Goal: Transaction & Acquisition: Purchase product/service

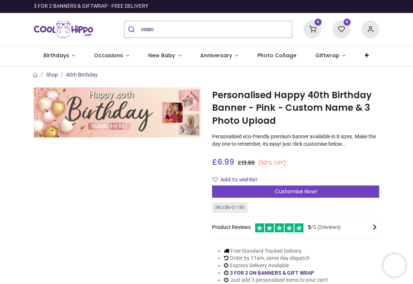
click at [305, 189] on span "Customise Now!" at bounding box center [296, 191] width 42 height 7
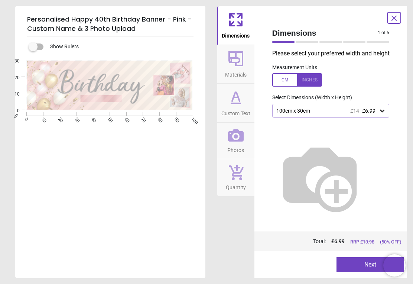
click at [310, 77] on div at bounding box center [297, 79] width 50 height 13
click at [383, 104] on div "39.4" x 11.8" (3ft 3" x 1ft) £14 £6.99" at bounding box center [330, 111] width 117 height 14
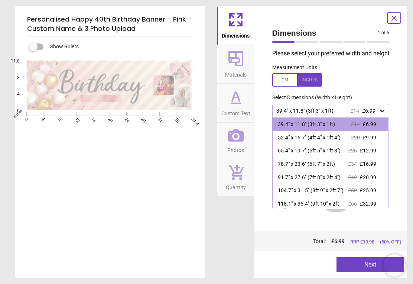
click at [369, 190] on span "£25.99" at bounding box center [368, 190] width 16 height 6
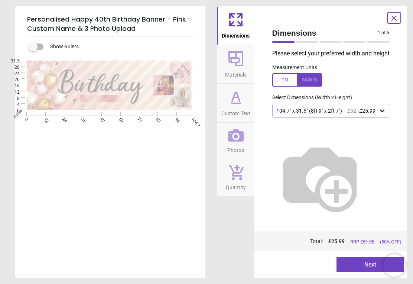
click at [370, 264] on button "Next" at bounding box center [371, 264] width 68 height 15
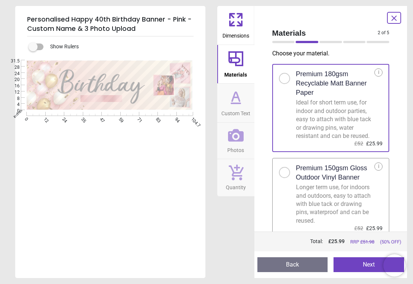
click at [371, 263] on button "Next" at bounding box center [369, 264] width 71 height 15
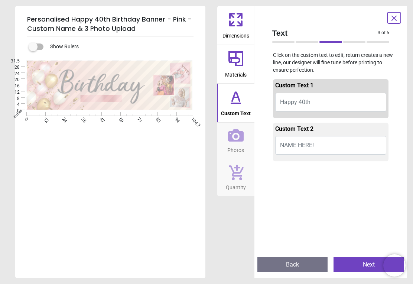
click at [282, 147] on span "NAME HERE!" at bounding box center [297, 145] width 34 height 7
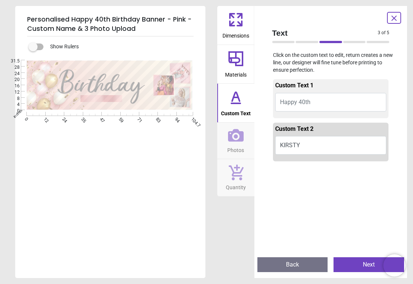
type textarea "******"
click at [369, 265] on button "Next" at bounding box center [369, 264] width 71 height 15
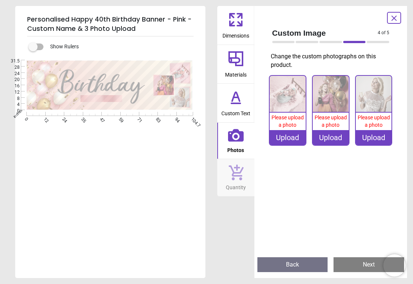
click at [232, 136] on icon at bounding box center [236, 135] width 16 height 13
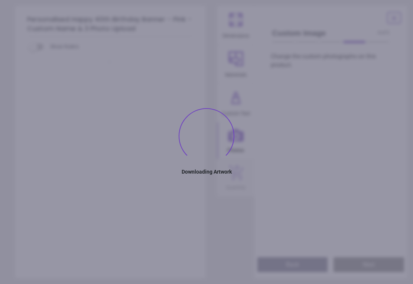
type textarea "******"
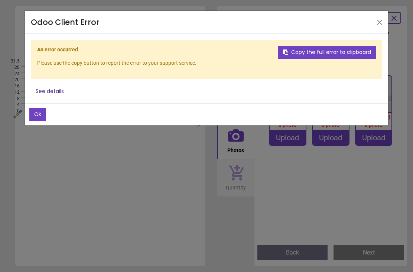
click at [62, 243] on div "Odoo Client Error Ok Copy the full error to clipboard An error occurred Please …" at bounding box center [206, 136] width 413 height 272
click at [338, 52] on button "Copy the full error to clipboard" at bounding box center [327, 52] width 98 height 13
click at [382, 20] on button "Close" at bounding box center [379, 22] width 11 height 11
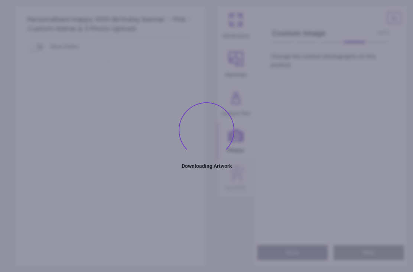
type textarea "******"
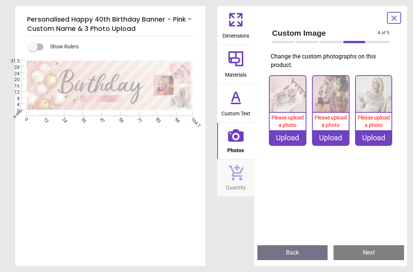
click at [287, 108] on img at bounding box center [288, 94] width 36 height 36
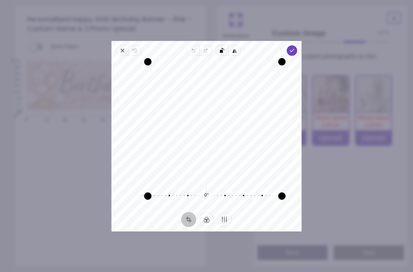
click at [4, 115] on div "Personalised Happy 40th Birthday Banner - Pink - Custom Name & 3 Photo Upload S…" at bounding box center [206, 136] width 413 height 272
click at [295, 48] on icon "button" at bounding box center [292, 51] width 6 height 6
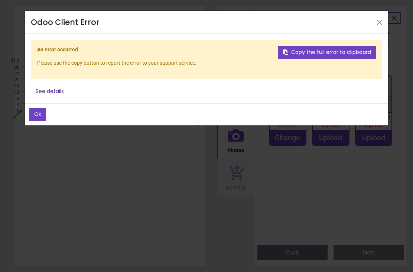
click at [372, 20] on header "Odoo Client Error" at bounding box center [206, 22] width 363 height 23
click at [382, 25] on button "Close" at bounding box center [379, 22] width 11 height 11
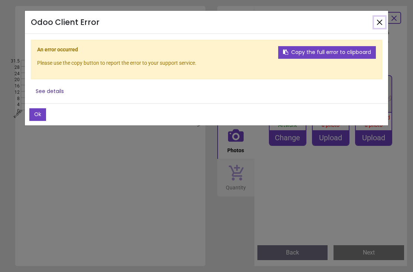
click at [377, 22] on button "Close" at bounding box center [379, 22] width 11 height 11
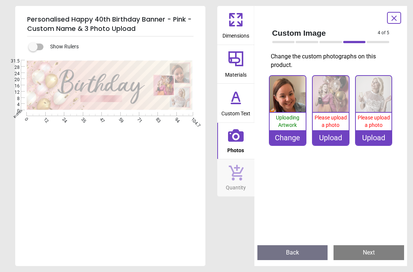
click at [336, 99] on img at bounding box center [331, 94] width 36 height 36
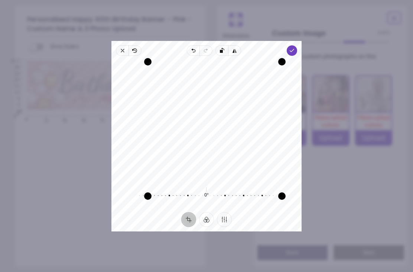
click at [295, 48] on icon "button" at bounding box center [292, 51] width 6 height 6
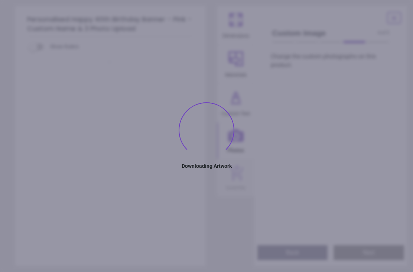
type textarea "******"
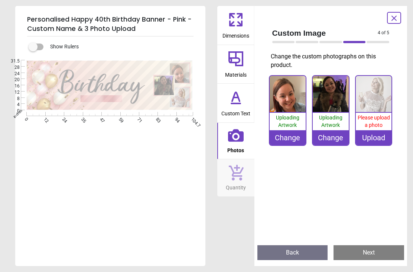
click at [374, 111] on img at bounding box center [374, 94] width 36 height 36
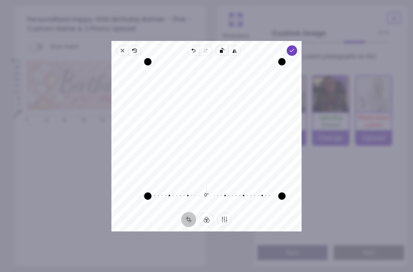
click at [295, 48] on icon "button" at bounding box center [292, 51] width 6 height 6
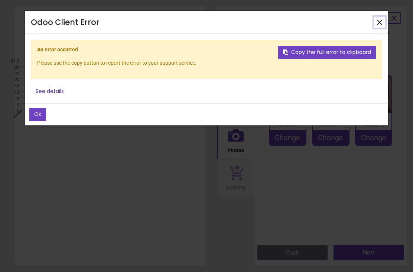
click at [382, 17] on button "Close" at bounding box center [379, 22] width 11 height 11
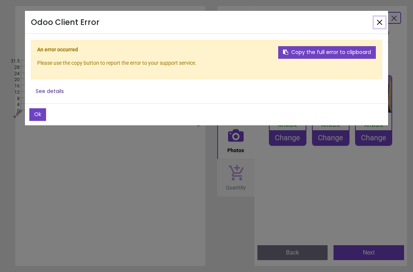
click at [379, 22] on button "Close" at bounding box center [379, 22] width 11 height 11
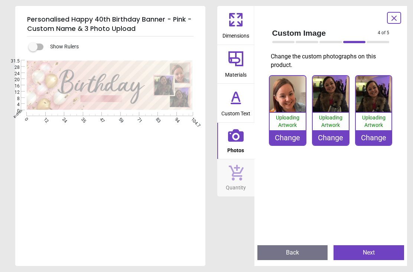
click at [337, 137] on div "Change" at bounding box center [331, 137] width 36 height 15
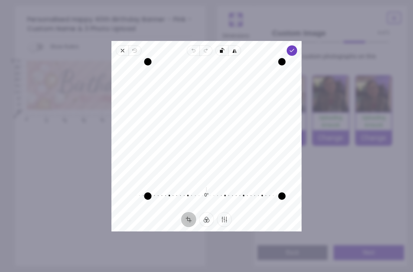
click at [295, 48] on icon "button" at bounding box center [292, 51] width 6 height 6
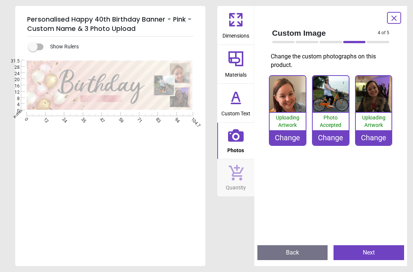
click at [33, 47] on label at bounding box center [33, 47] width 0 height 0
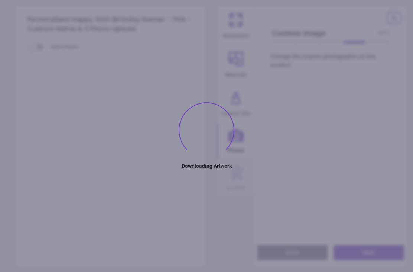
type textarea "******"
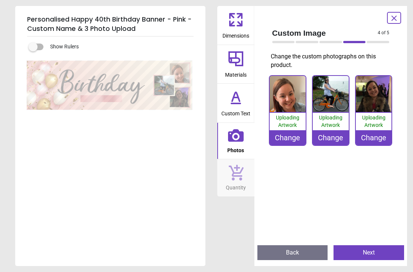
click at [66, 206] on div ".cls-1 { fill: url(#Degradado_sin_nombre_20); } .cls-1, .cls-2, .cls-3 { stroke…" at bounding box center [109, 141] width 189 height 163
click at [376, 252] on button "Next" at bounding box center [369, 252] width 71 height 15
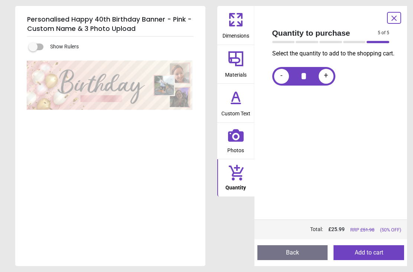
click at [375, 250] on button "Add to cart" at bounding box center [369, 252] width 71 height 15
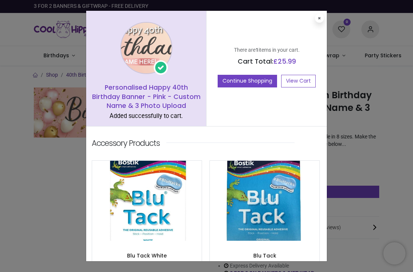
click at [301, 80] on link "View Cart" at bounding box center [298, 81] width 35 height 13
